Goal: Use online tool/utility: Use online tool/utility

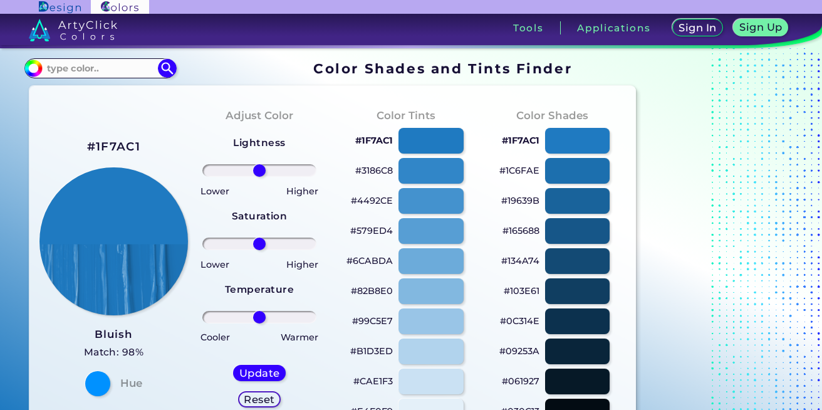
scroll to position [1128, 0]
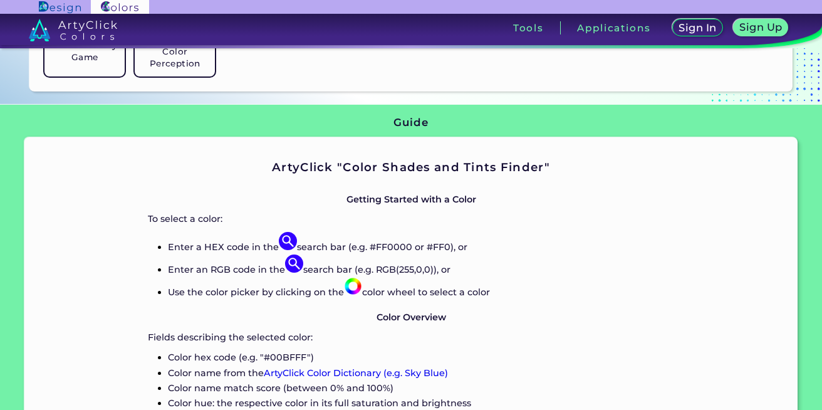
click at [365, 289] on p "Use the color picker by clicking on the color wheel to select a color" at bounding box center [421, 288] width 506 height 23
click at [358, 289] on img at bounding box center [353, 286] width 18 height 18
click at [415, 296] on p "Use the color picker by clicking on the color wheel to select a color" at bounding box center [421, 288] width 506 height 23
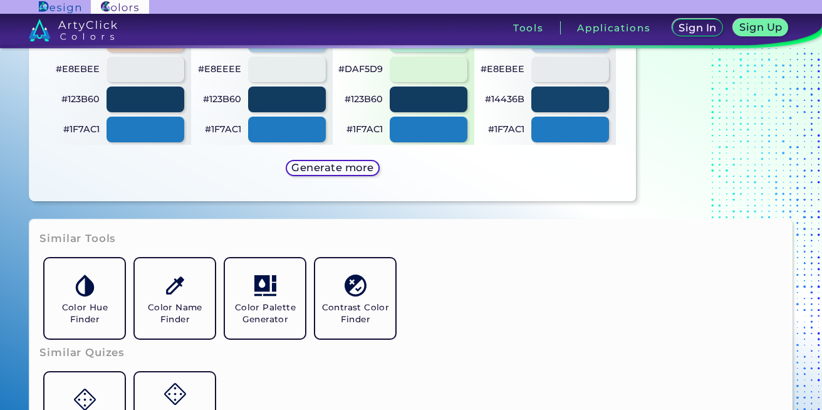
scroll to position [526, 0]
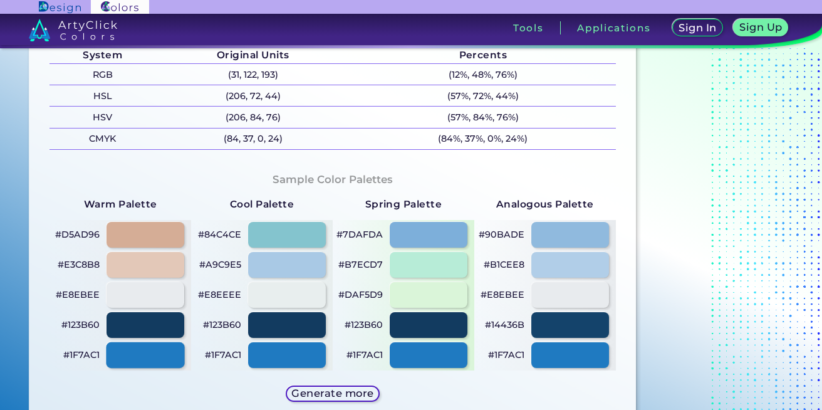
click at [151, 355] on div at bounding box center [146, 355] width 78 height 26
click at [130, 360] on div at bounding box center [146, 355] width 78 height 26
type input "#1f7ac1"
click at [88, 355] on p "#1F7AC1" at bounding box center [81, 354] width 36 height 15
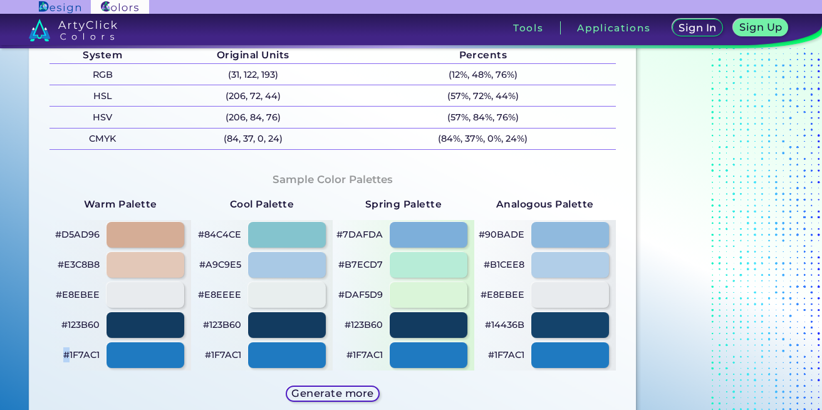
copy p "#"
click at [88, 355] on p "#1F7AC1 copied copied" at bounding box center [81, 354] width 36 height 15
click at [90, 355] on p "#1F7AC1 copied" at bounding box center [81, 354] width 36 height 15
click at [90, 355] on p "#1F7AC1 copied copied" at bounding box center [81, 354] width 36 height 15
copy p "1F7AC1 copied copied"
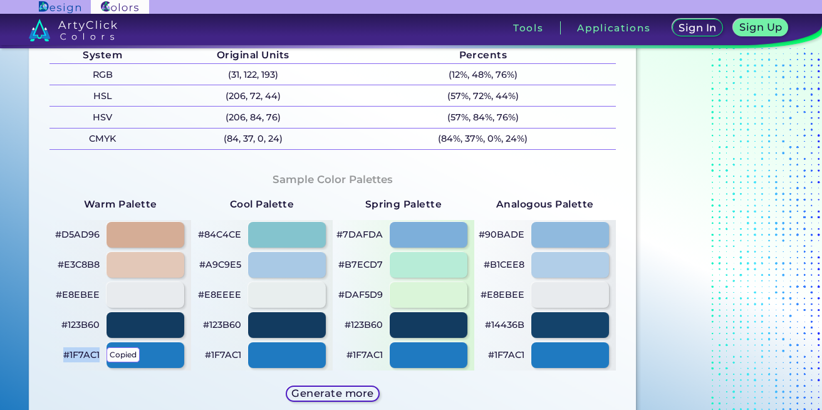
click at [90, 355] on p "#1F7AC1 copied copied" at bounding box center [81, 354] width 36 height 15
copy p "#1F7AC1"
click at [90, 355] on p "#1F7AC1 copied copied copied" at bounding box center [81, 354] width 36 height 15
copy p "1F7AC1 copied copied copied"
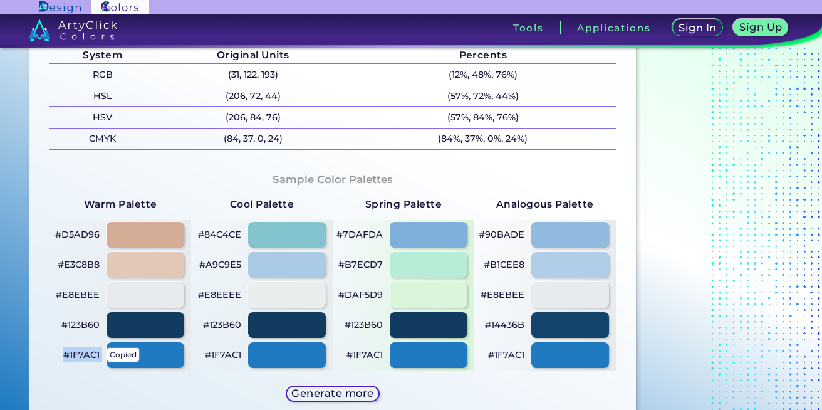
click at [90, 355] on p "#1F7AC1 copied copied copied" at bounding box center [81, 354] width 36 height 15
copy p "#1F7AC1"
click at [87, 361] on p "#1F7AC1" at bounding box center [81, 354] width 36 height 15
click at [86, 358] on p "#1F7AC1 copied" at bounding box center [81, 354] width 36 height 15
click at [86, 358] on p "#1F7AC1 copied copied" at bounding box center [81, 354] width 36 height 15
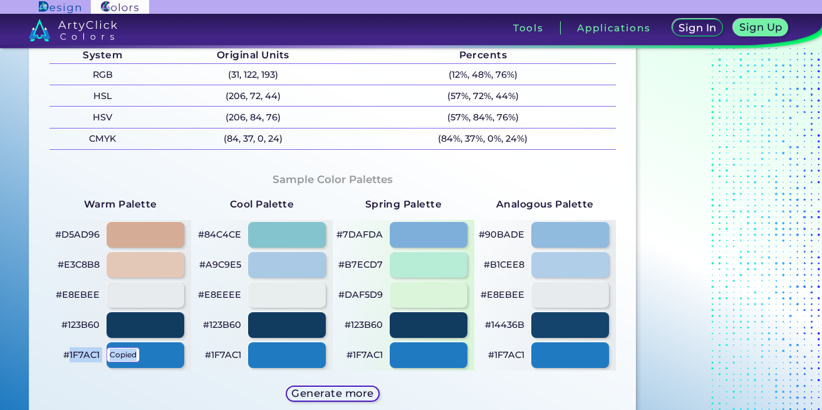
copy p "1F7AC1 copied copied"
